Goal: Find specific page/section: Find specific page/section

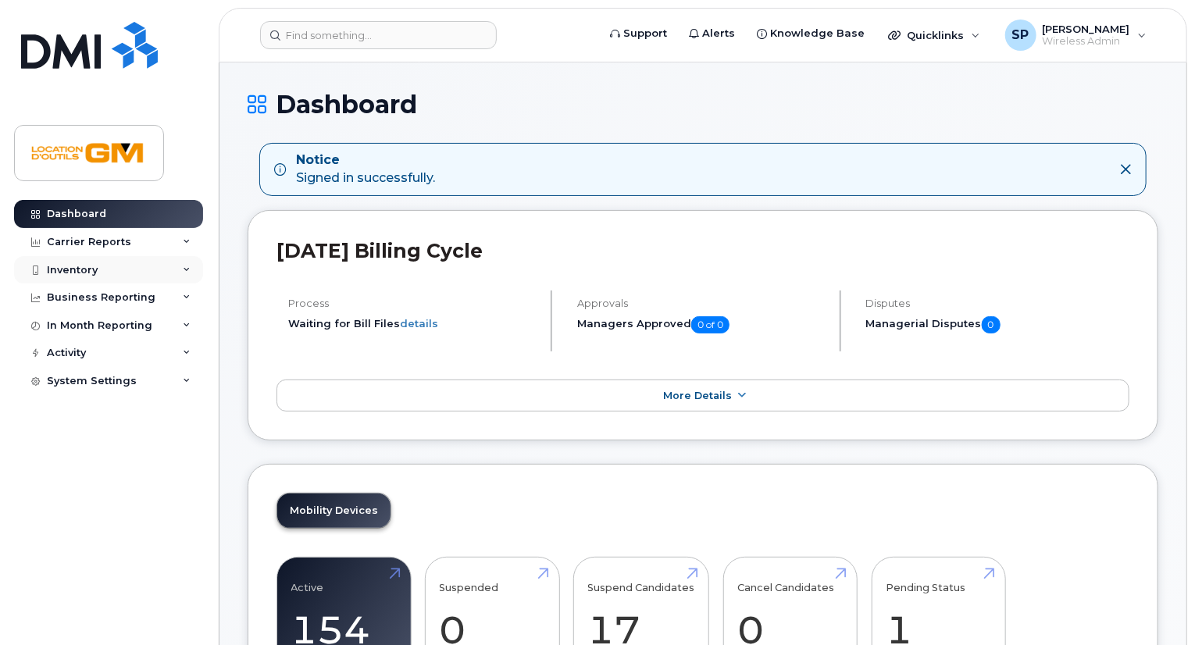
click at [112, 272] on div "Inventory" at bounding box center [108, 270] width 189 height 28
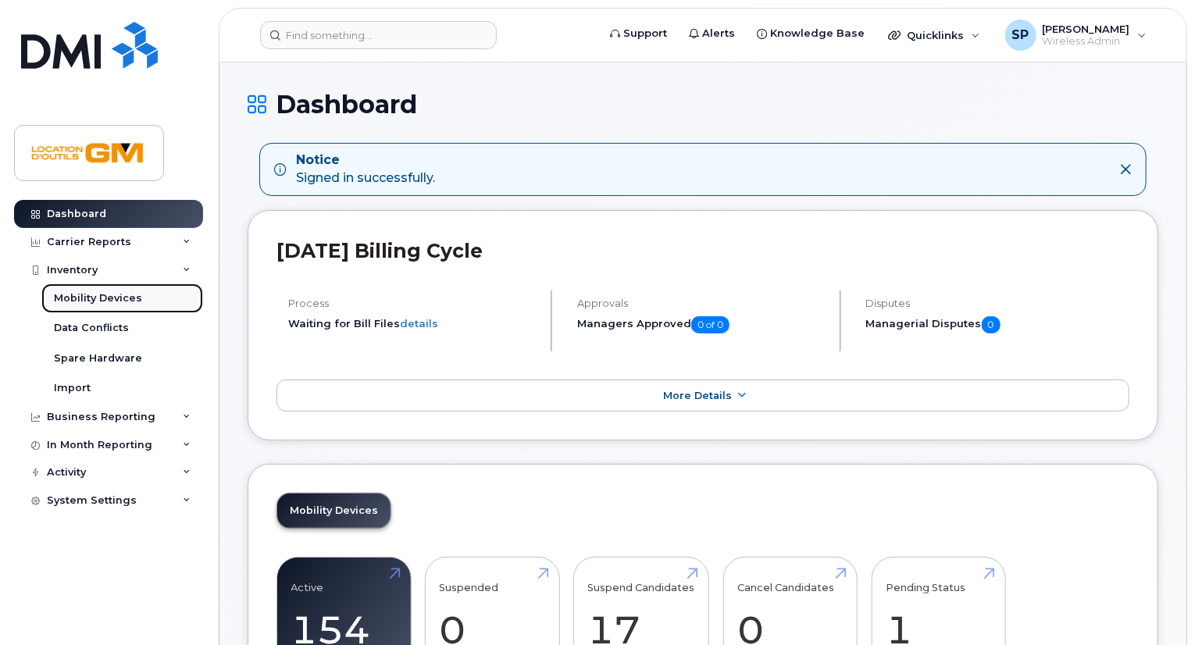
click at [134, 301] on div "Mobility Devices" at bounding box center [98, 298] width 88 height 14
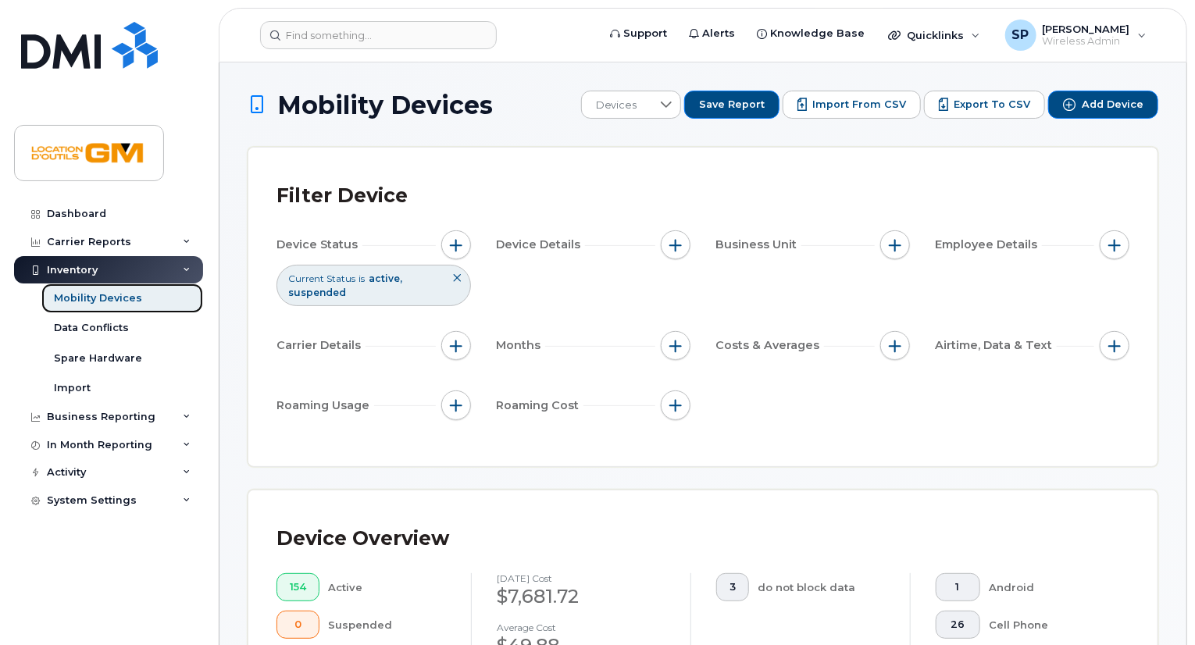
click at [115, 304] on div "Mobility Devices" at bounding box center [98, 298] width 88 height 14
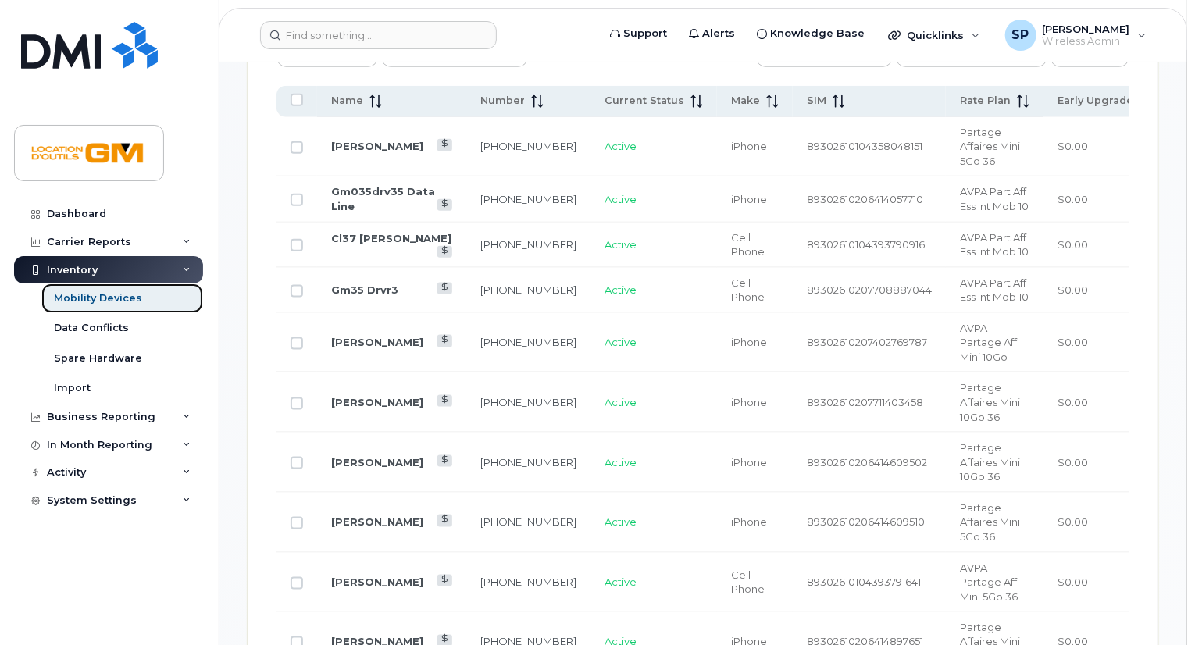
scroll to position [859, 0]
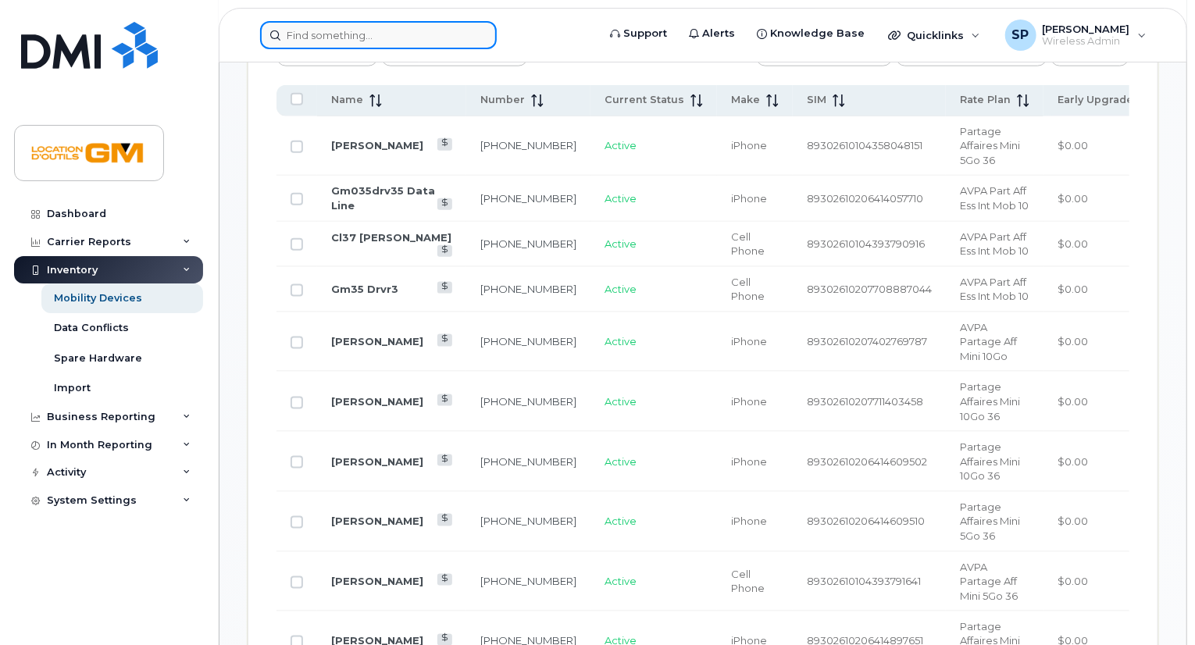
click at [390, 40] on input at bounding box center [378, 35] width 237 height 28
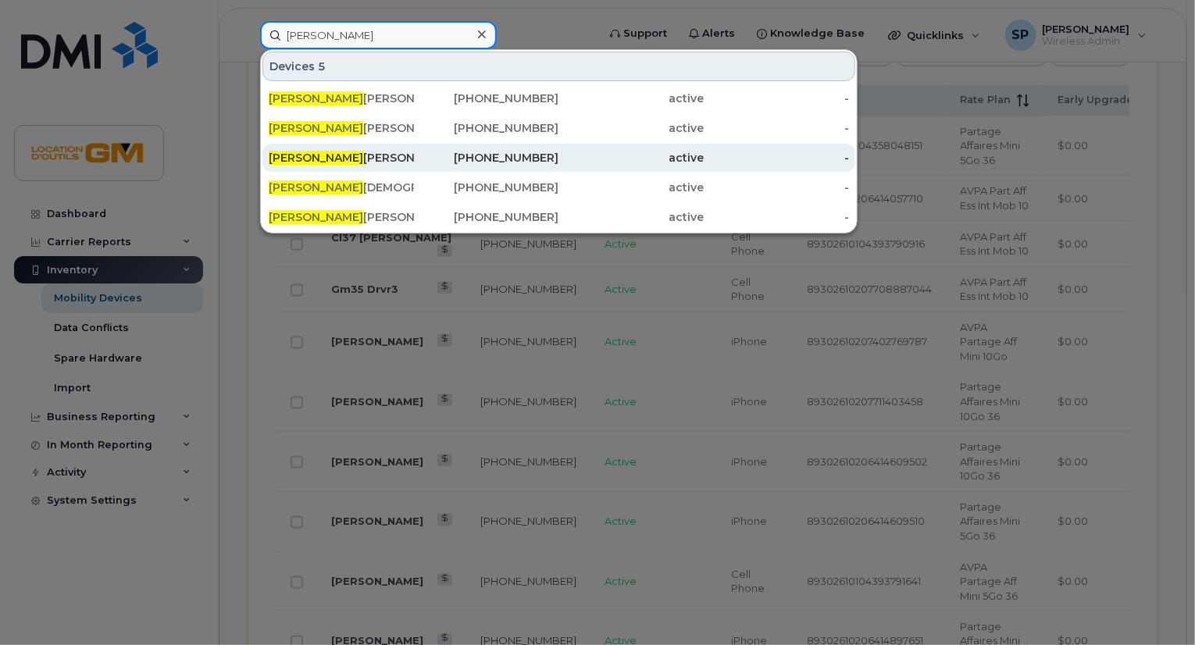
type input "[PERSON_NAME]"
click at [445, 162] on div "[PHONE_NUMBER]" at bounding box center [486, 158] width 145 height 16
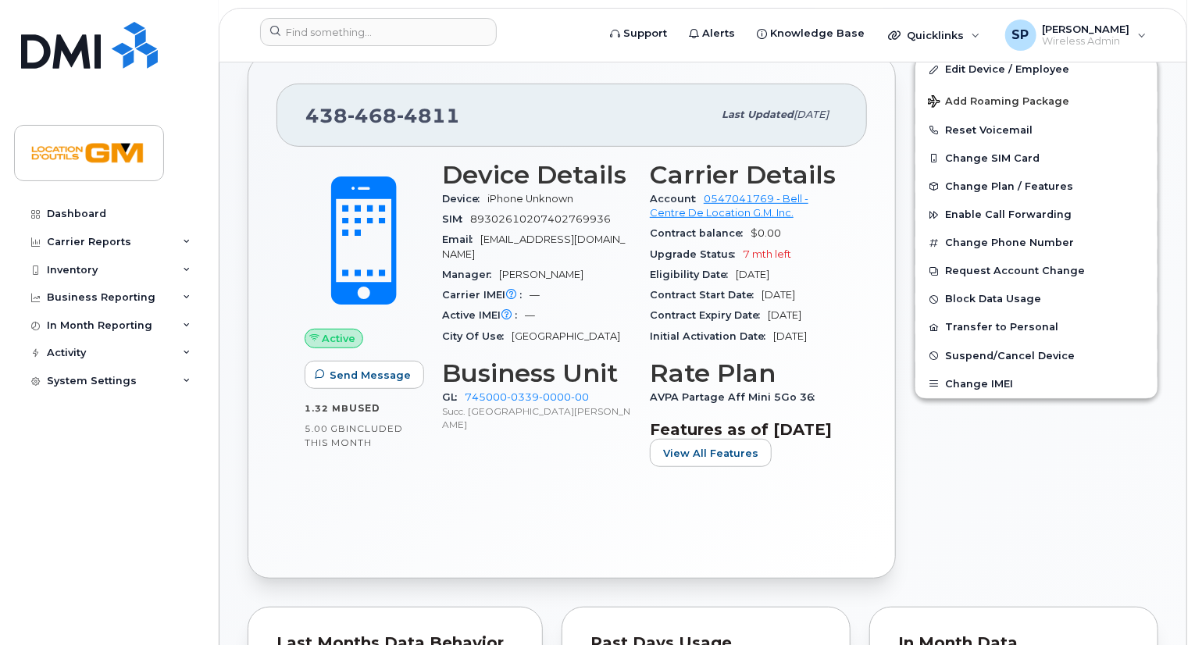
scroll to position [312, 0]
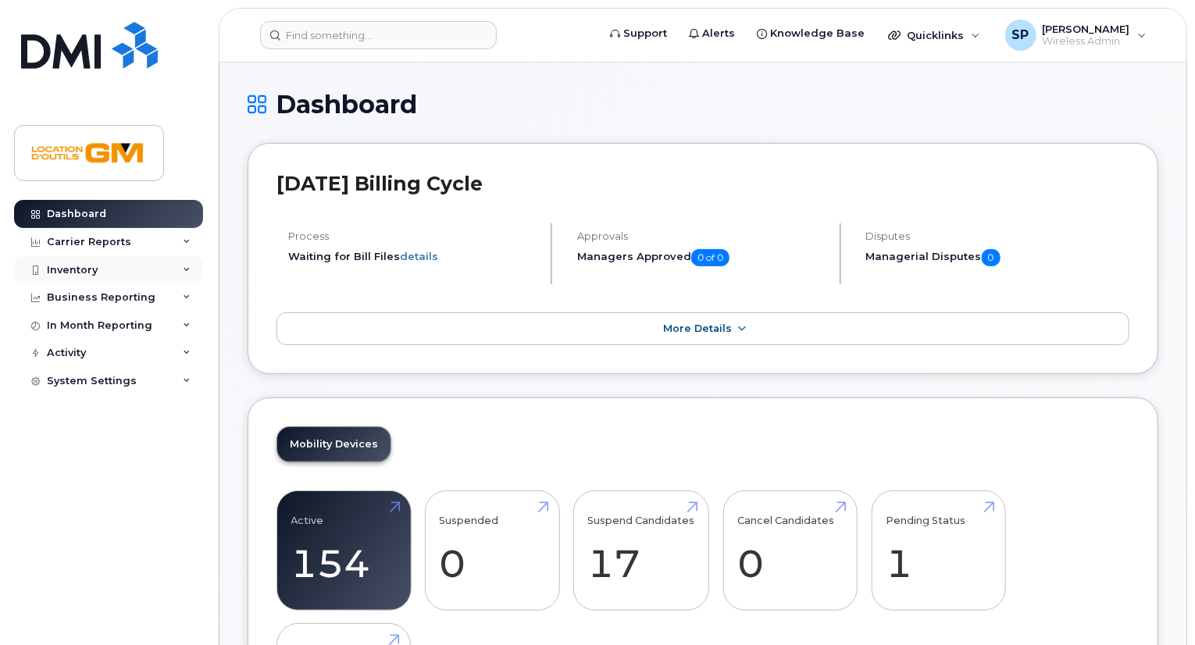
click at [118, 273] on div "Inventory" at bounding box center [108, 270] width 189 height 28
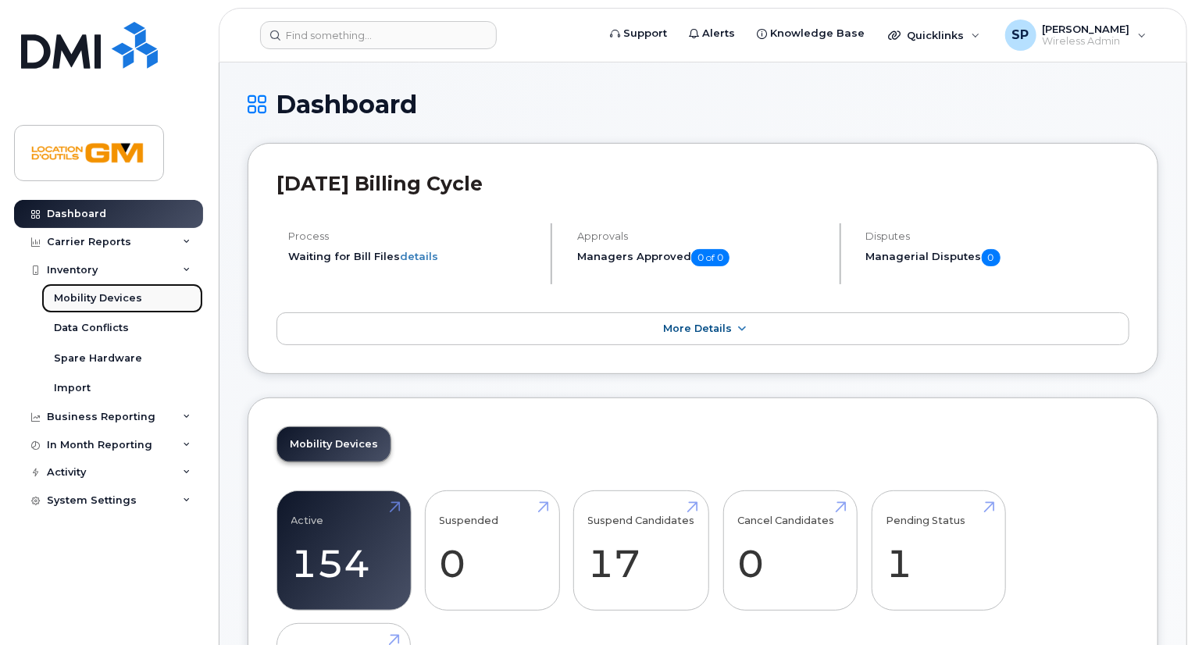
click at [123, 292] on div "Mobility Devices" at bounding box center [98, 298] width 88 height 14
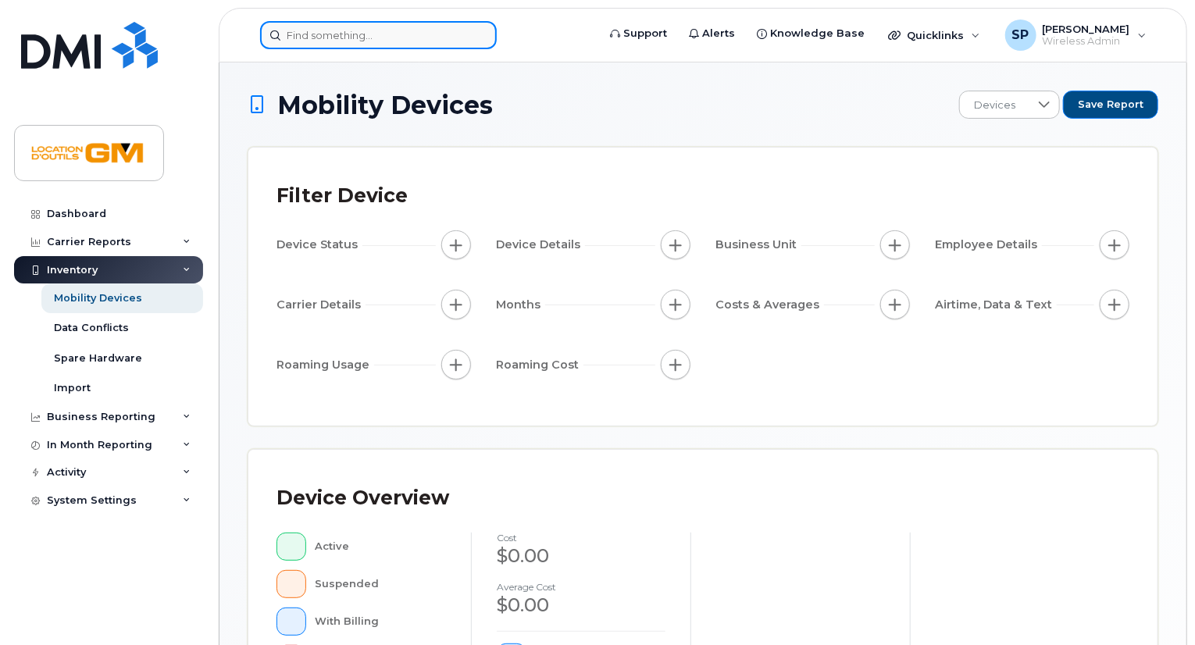
click at [333, 41] on input at bounding box center [378, 35] width 237 height 28
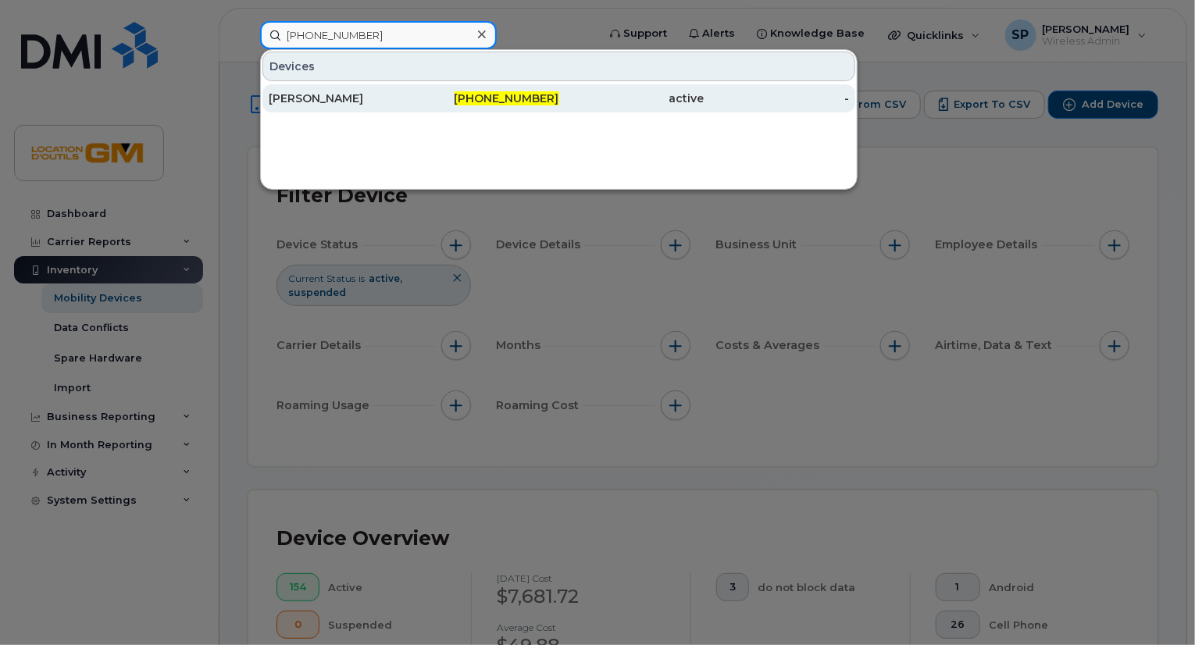
type input "438-468-4811"
click at [384, 99] on div "[PERSON_NAME]" at bounding box center [341, 99] width 145 height 16
